Goal: Information Seeking & Learning: Learn about a topic

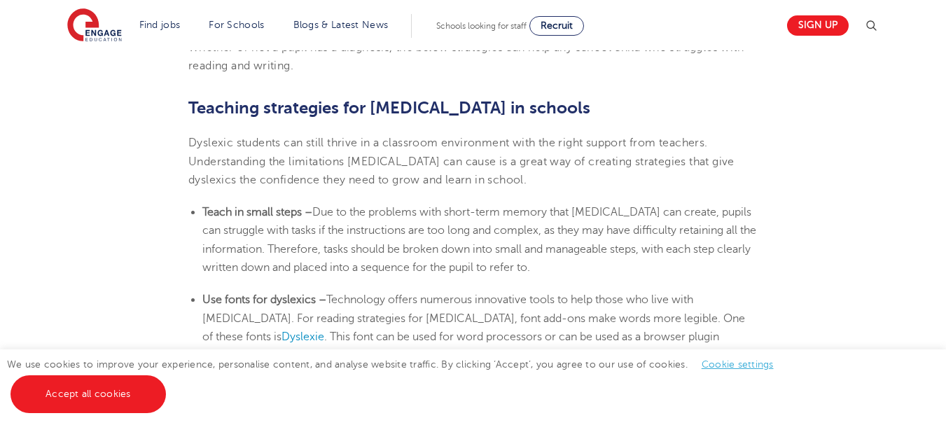
scroll to position [2201, 0]
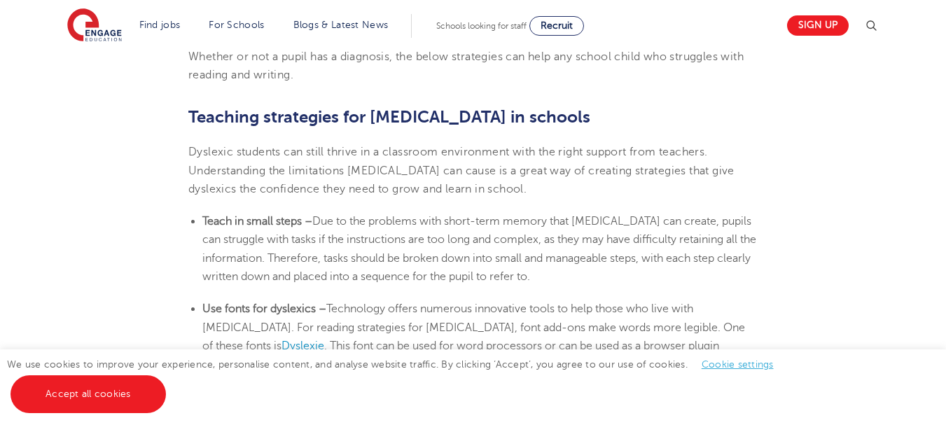
click at [946, 200] on html "Find jobs All vacancies We have one of the UK's largest database. and with hund…" at bounding box center [473, 222] width 946 height 4847
click at [193, 116] on b "Teaching strategies for [MEDICAL_DATA] in schools" at bounding box center [389, 117] width 402 height 20
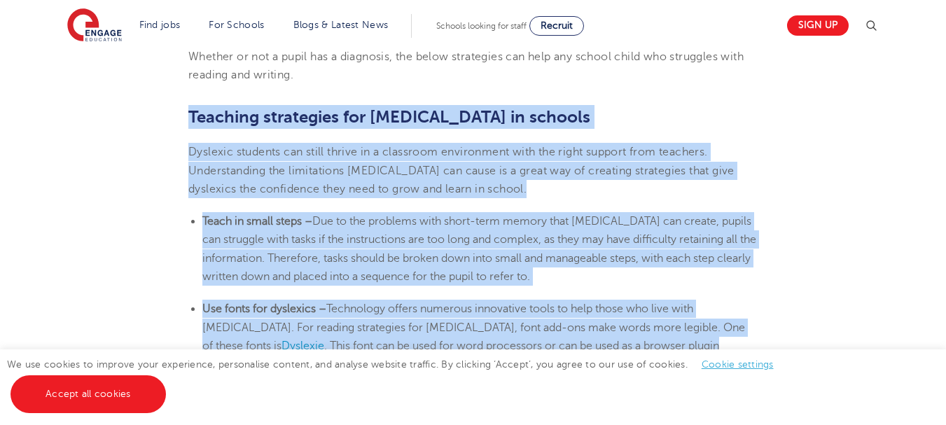
drag, startPoint x: 193, startPoint y: 116, endPoint x: 597, endPoint y: 347, distance: 466.2
click at [597, 347] on span ". This font can be used for word processors or can be used as a browser plugin" at bounding box center [521, 346] width 395 height 13
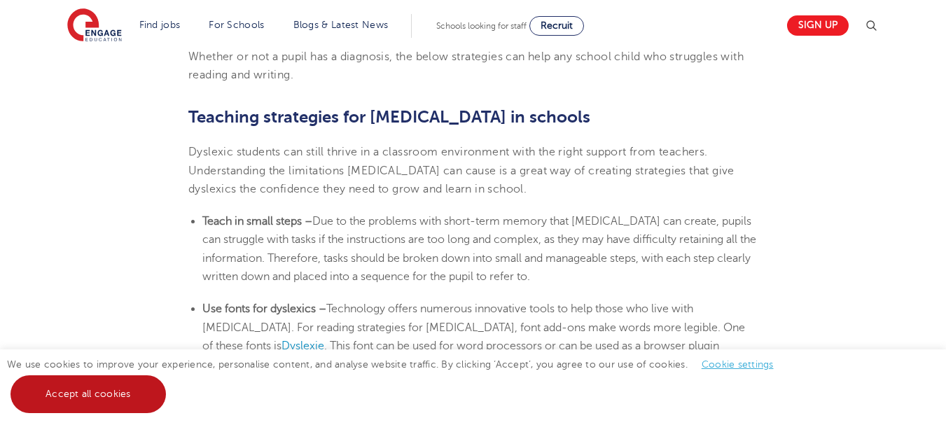
click at [68, 394] on link "Accept all cookies" at bounding box center [88, 394] width 155 height 38
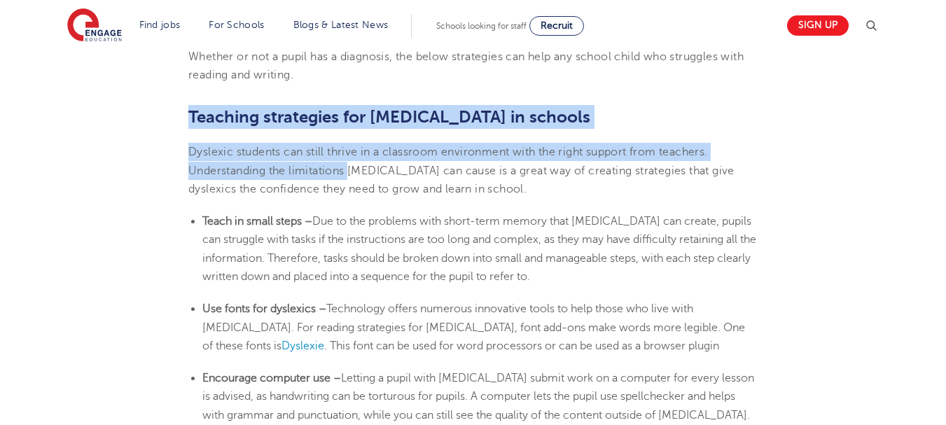
drag, startPoint x: 191, startPoint y: 116, endPoint x: 366, endPoint y: 190, distance: 190.2
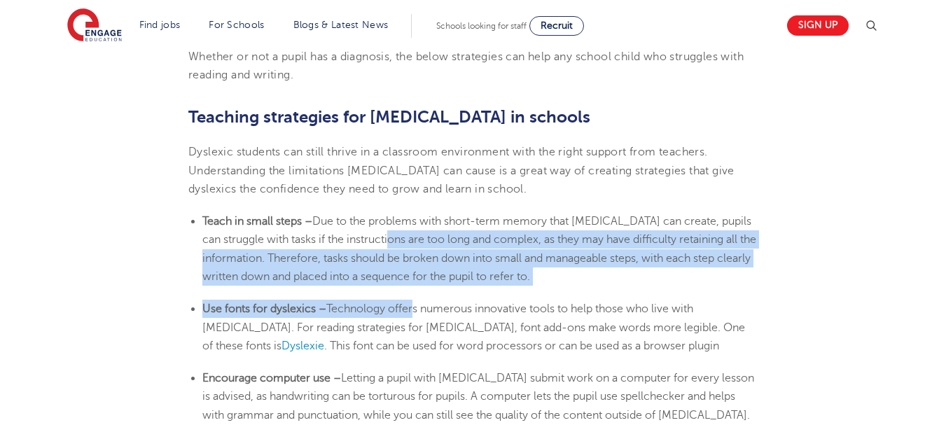
drag, startPoint x: 396, startPoint y: 238, endPoint x: 422, endPoint y: 318, distance: 83.7
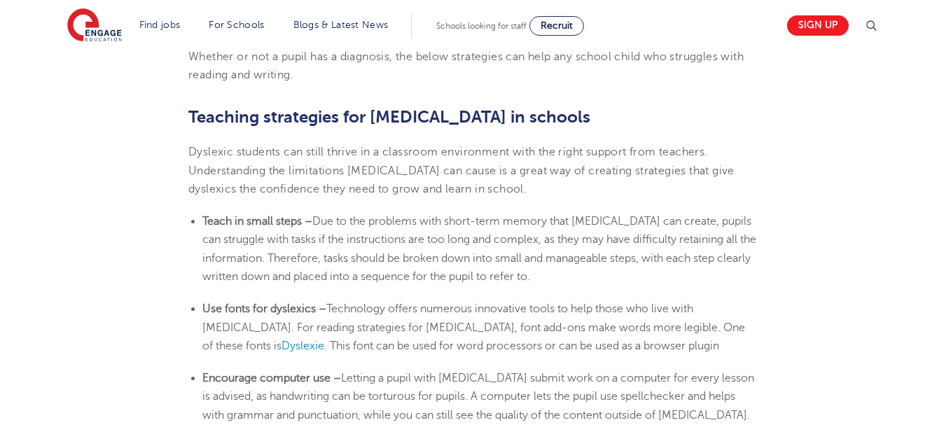
drag, startPoint x: 422, startPoint y: 320, endPoint x: 413, endPoint y: 320, distance: 8.4
click at [413, 320] on li "Use fonts for dyslexics – Technology offers numerous innovative tools to help t…" at bounding box center [479, 327] width 555 height 55
click at [189, 122] on b "Teaching strategies for [MEDICAL_DATA] in schools" at bounding box center [389, 117] width 402 height 20
click at [191, 111] on b "Teaching strategies for [MEDICAL_DATA] in schools" at bounding box center [389, 117] width 402 height 20
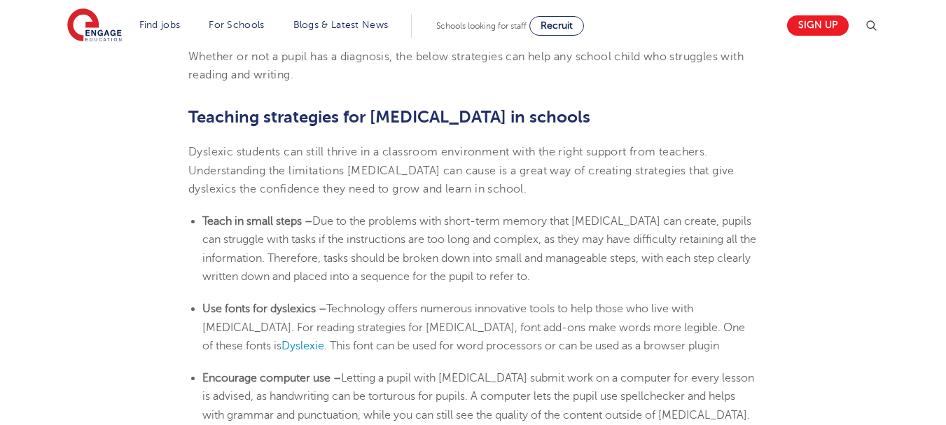
click at [193, 113] on b "Teaching strategies for [MEDICAL_DATA] in schools" at bounding box center [389, 117] width 402 height 20
click at [195, 120] on b "Teaching strategies for [MEDICAL_DATA] in schools" at bounding box center [389, 117] width 402 height 20
click at [215, 165] on span "Dyslexic students can still thrive in a classroom environment with the right su…" at bounding box center [461, 171] width 546 height 50
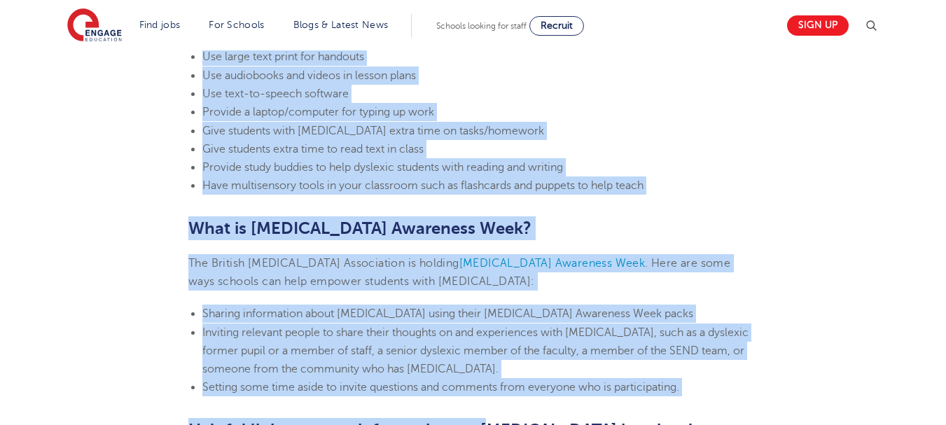
scroll to position [3249, 0]
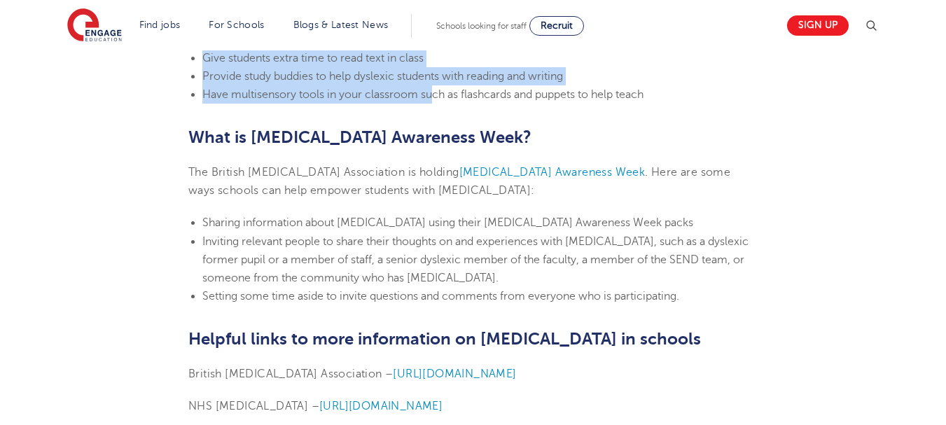
drag, startPoint x: 188, startPoint y: 114, endPoint x: 436, endPoint y: 103, distance: 248.9
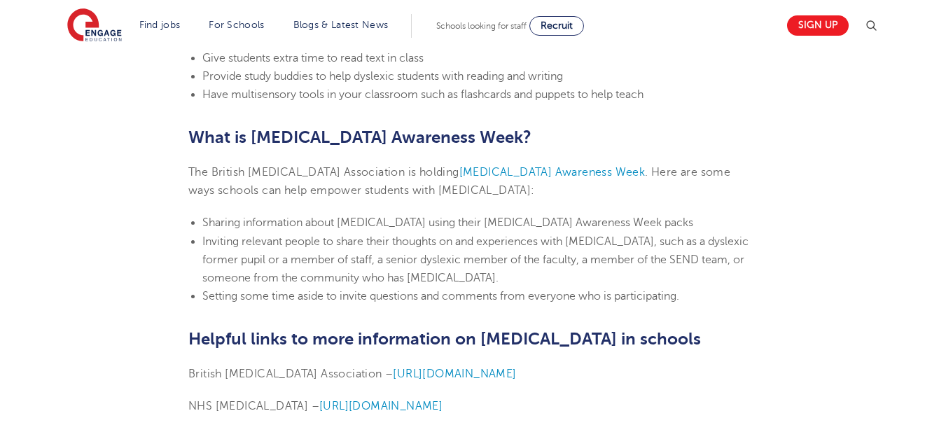
click at [457, 103] on li "Have multisensory tools in your classroom such as flashcards and puppets to hel…" at bounding box center [479, 94] width 555 height 18
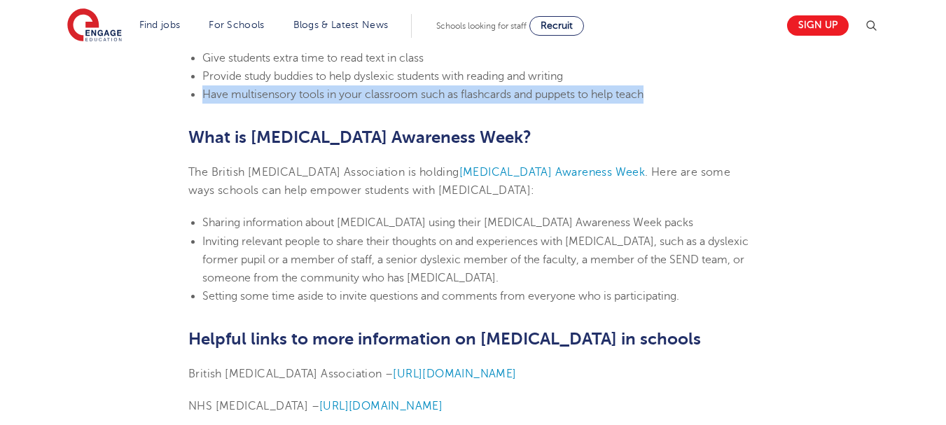
click at [457, 103] on li "Have multisensory tools in your classroom such as flashcards and puppets to hel…" at bounding box center [479, 94] width 555 height 18
click at [651, 87] on li "Have multisensory tools in your classroom such as flashcards and puppets to hel…" at bounding box center [479, 94] width 555 height 18
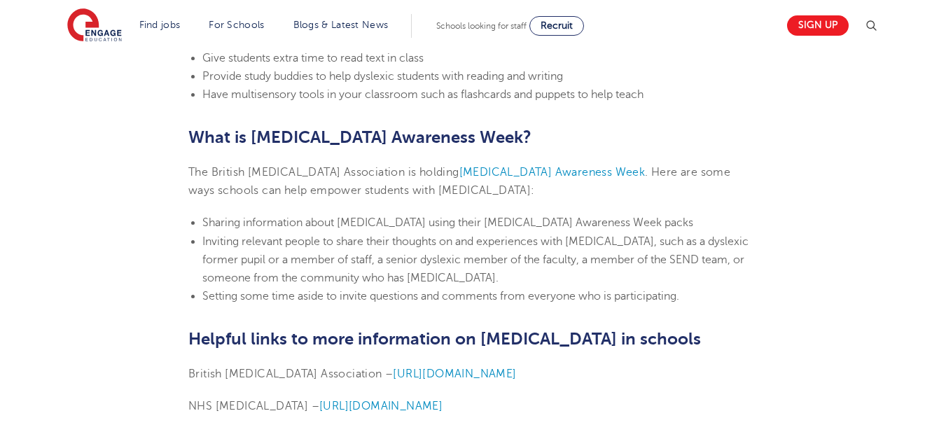
click at [652, 93] on li "Have multisensory tools in your classroom such as flashcards and puppets to hel…" at bounding box center [479, 94] width 555 height 18
click at [644, 94] on span "Have multisensory tools in your classroom such as flashcards and puppets to hel…" at bounding box center [422, 94] width 441 height 13
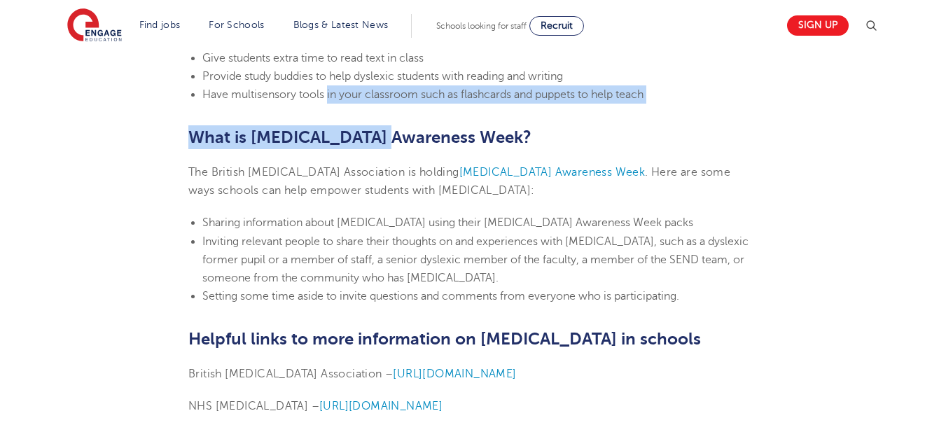
drag, startPoint x: 382, startPoint y: 110, endPoint x: 312, endPoint y: 81, distance: 76.6
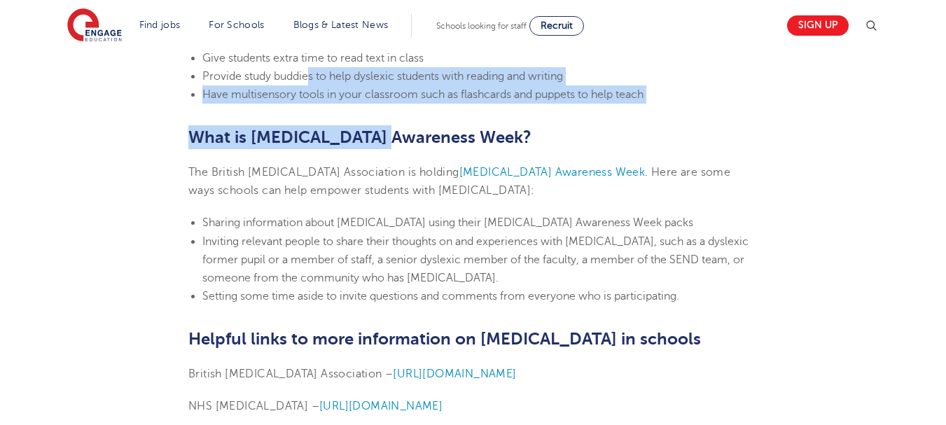
click at [680, 95] on li "Have multisensory tools in your classroom such as flashcards and puppets to hel…" at bounding box center [479, 94] width 555 height 18
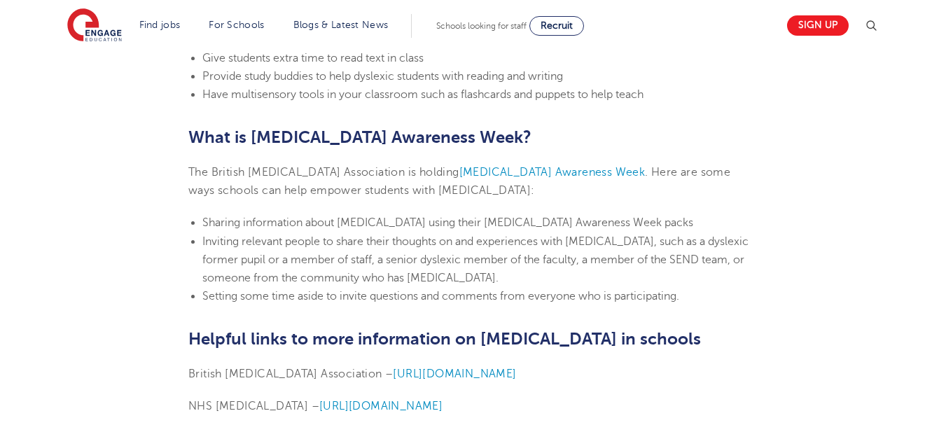
drag, startPoint x: 649, startPoint y: 92, endPoint x: 566, endPoint y: 95, distance: 82.7
click at [630, 92] on span "Have multisensory tools in your classroom such as flashcards and puppets to hel…" at bounding box center [422, 94] width 441 height 13
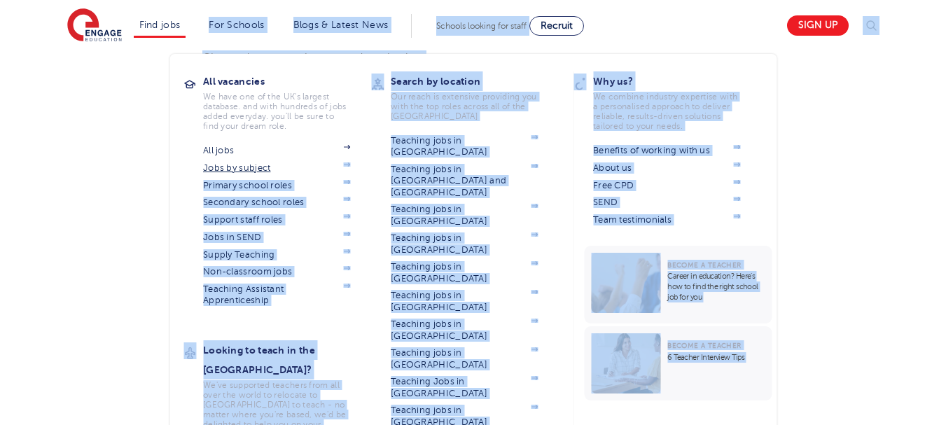
drag, startPoint x: 501, startPoint y: 90, endPoint x: 314, endPoint y: 171, distance: 203.9
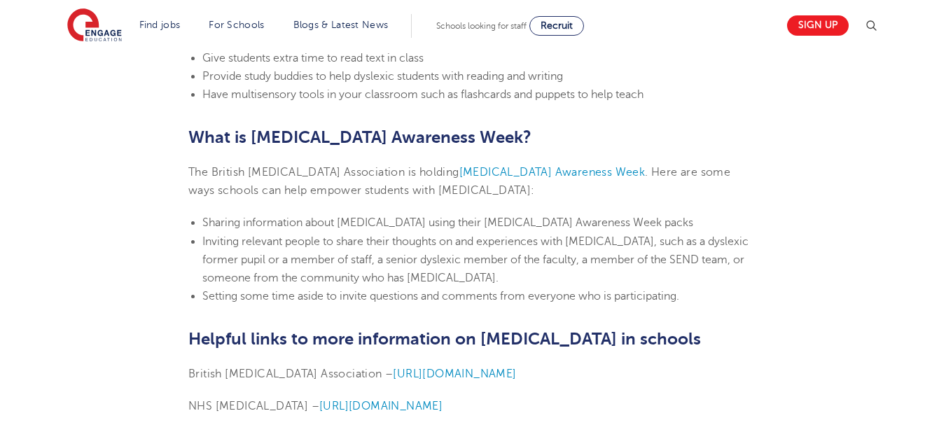
click at [655, 99] on li "Have multisensory tools in your classroom such as flashcards and puppets to hel…" at bounding box center [479, 94] width 555 height 18
click at [644, 92] on span "Have multisensory tools in your classroom such as flashcards and puppets to hel…" at bounding box center [422, 94] width 441 height 13
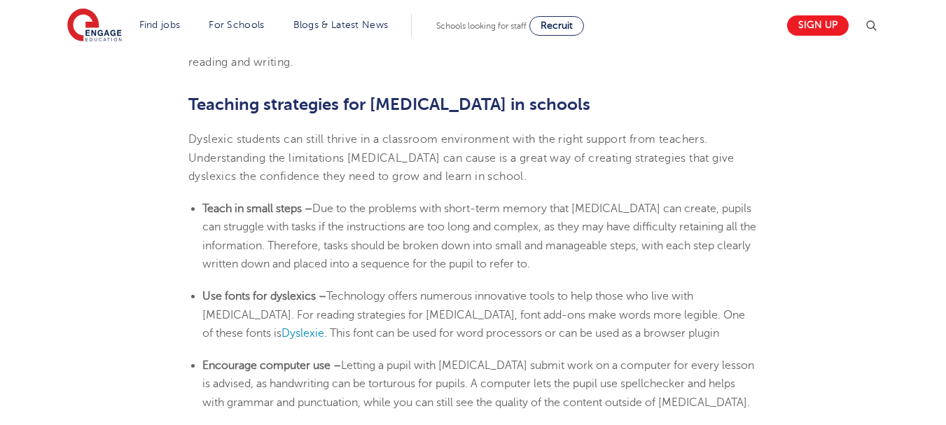
scroll to position [2213, 0]
click at [192, 106] on b "Teaching strategies for [MEDICAL_DATA] in schools" at bounding box center [389, 105] width 402 height 20
click at [285, 154] on span "Dyslexic students can still thrive in a classroom environment with the right su…" at bounding box center [461, 159] width 546 height 50
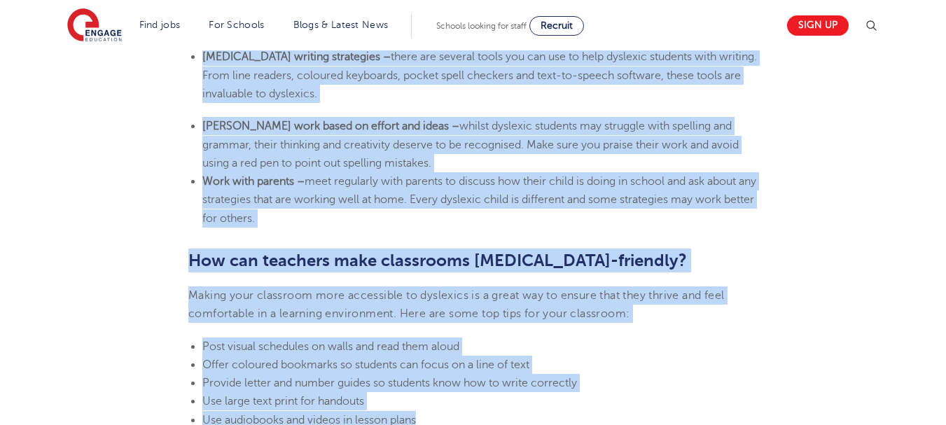
scroll to position [2826, 0]
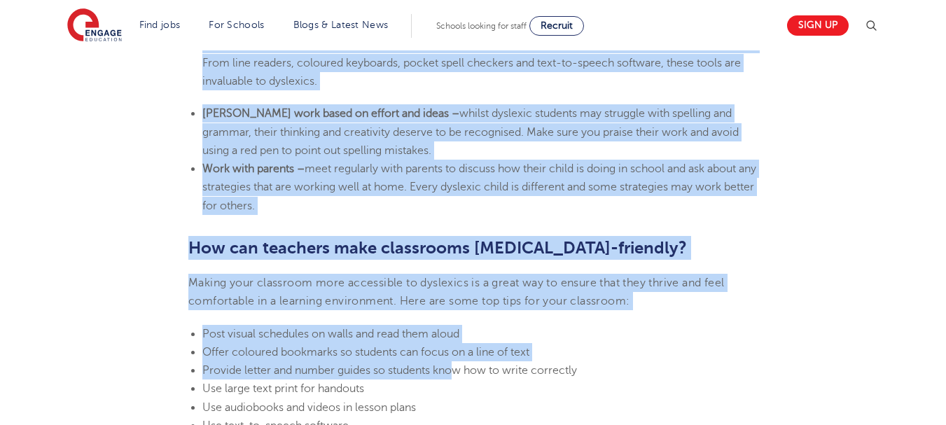
drag, startPoint x: 191, startPoint y: 103, endPoint x: 456, endPoint y: 361, distance: 370.5
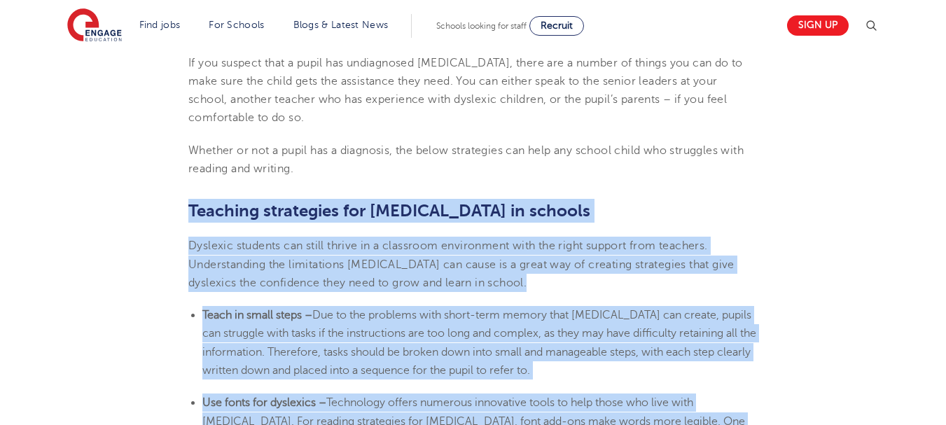
scroll to position [2069, 0]
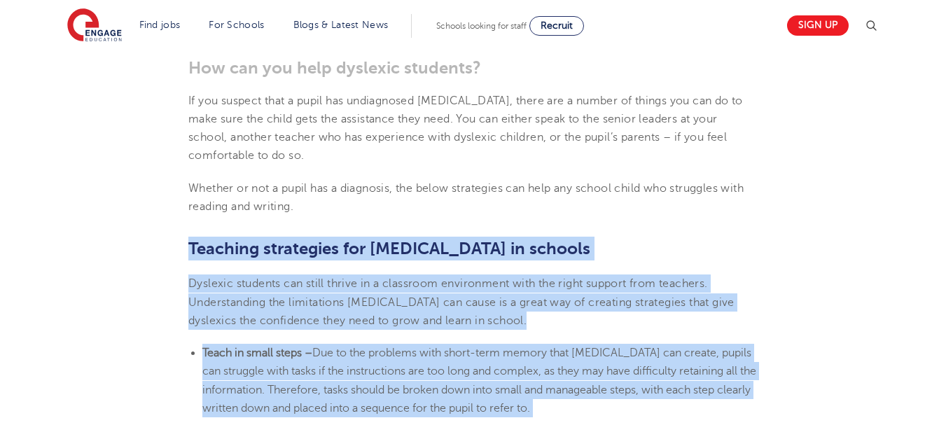
click at [197, 240] on b "Teaching strategies for [MEDICAL_DATA] in schools" at bounding box center [389, 249] width 402 height 20
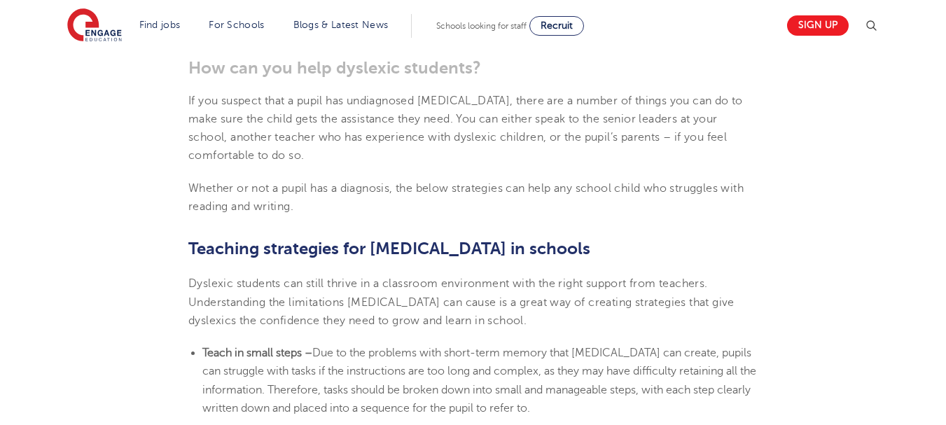
click at [191, 244] on b "Teaching strategies for [MEDICAL_DATA] in schools" at bounding box center [389, 249] width 402 height 20
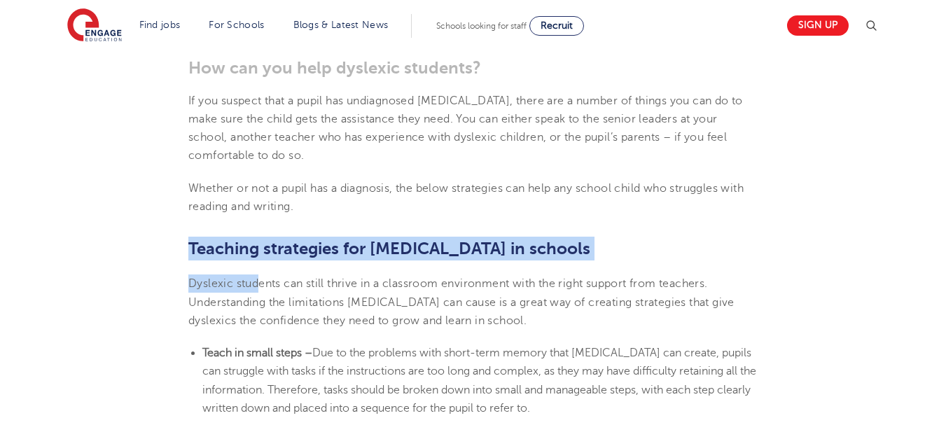
drag, startPoint x: 191, startPoint y: 244, endPoint x: 261, endPoint y: 273, distance: 76.4
click at [261, 273] on section "[DATE] Supporting [MEDICAL_DATA] in schools: 10 teaching strategies As a teache…" at bounding box center [473, 119] width 850 height 3603
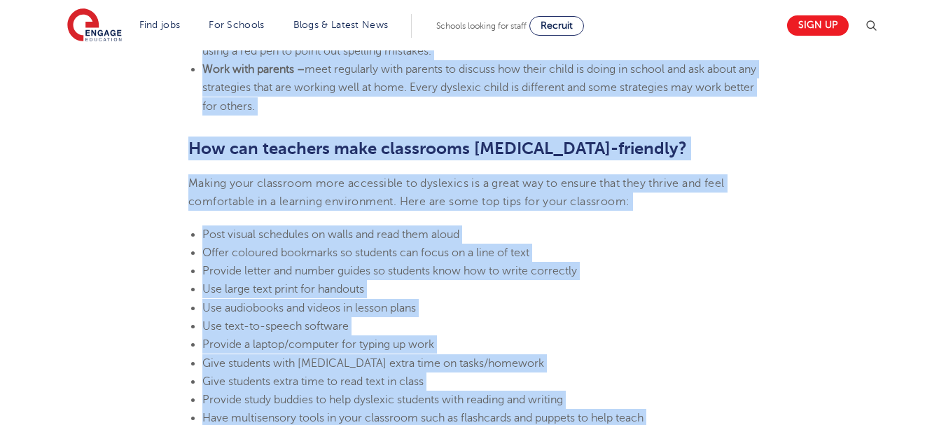
scroll to position [2971, 0]
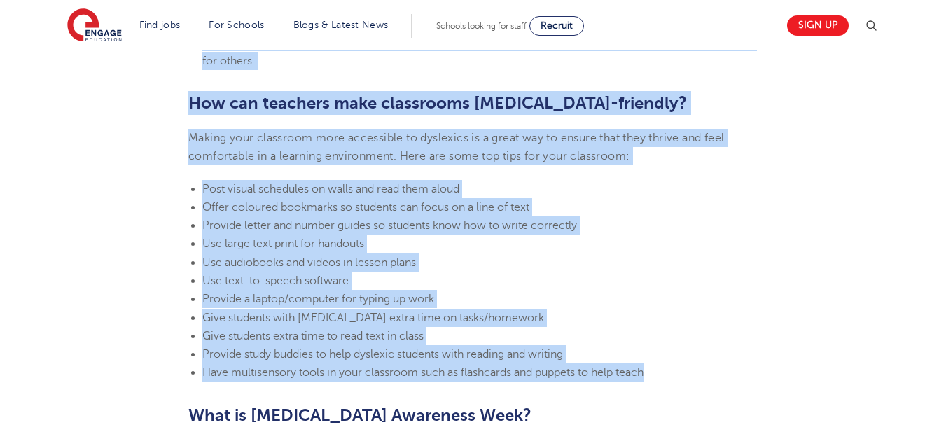
copy section "Loremips dolorsitam con adipisci el seddoei Temporin utlabore etd magna aliqua …"
